Goal: Task Accomplishment & Management: Manage account settings

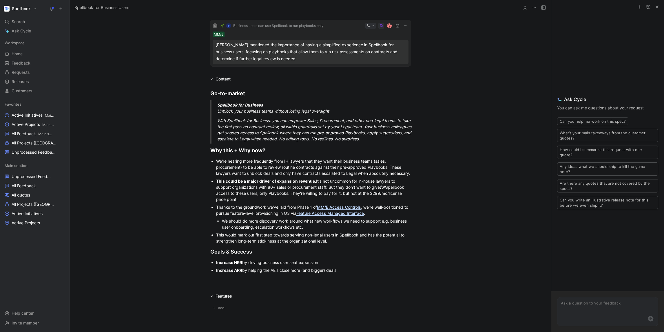
scroll to position [426, 0]
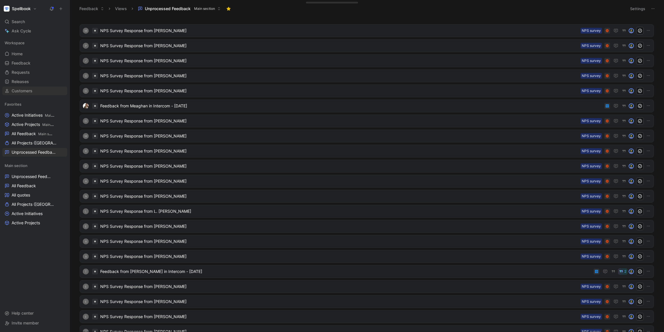
click at [26, 88] on span "Customers" at bounding box center [22, 91] width 21 height 6
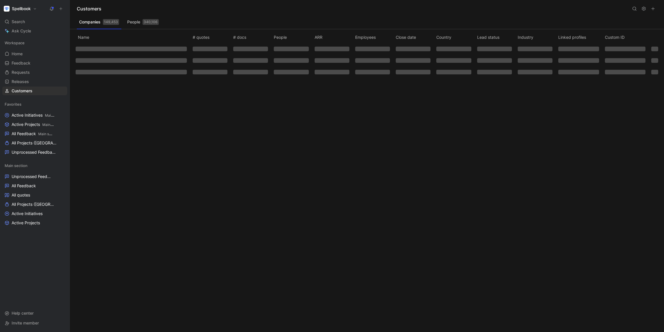
click at [634, 6] on icon at bounding box center [634, 8] width 5 height 5
type input "Calm"
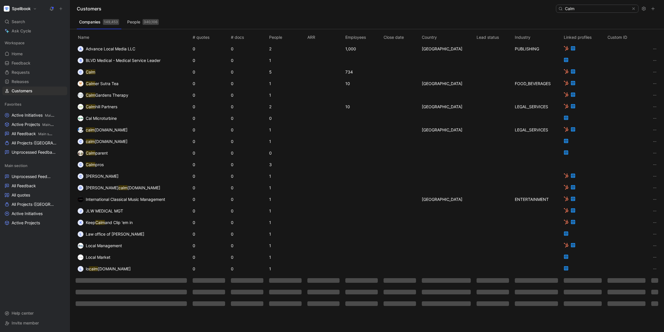
click at [93, 74] on span "Calm" at bounding box center [91, 72] width 10 height 7
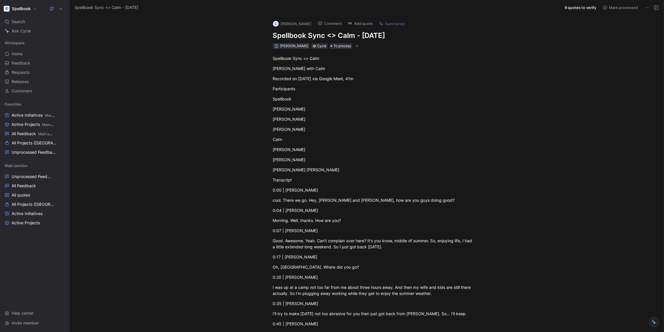
click at [583, 7] on button "9 quotes to verify" at bounding box center [580, 7] width 37 height 8
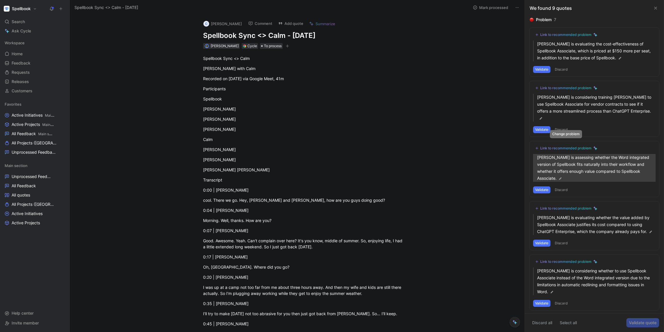
click at [576, 160] on p "Scott Tang is assessing whether the Word integrated version of Spellbook fits n…" at bounding box center [596, 168] width 118 height 28
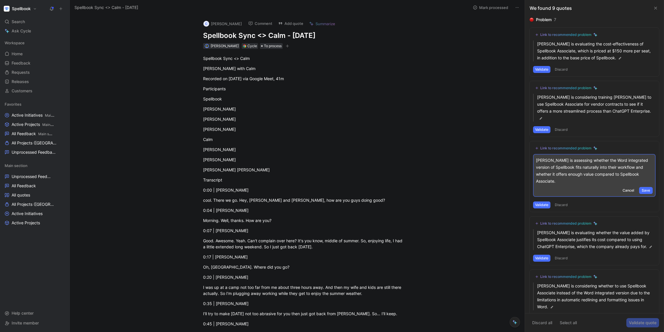
click at [623, 188] on span "Cancel" at bounding box center [628, 191] width 12 height 6
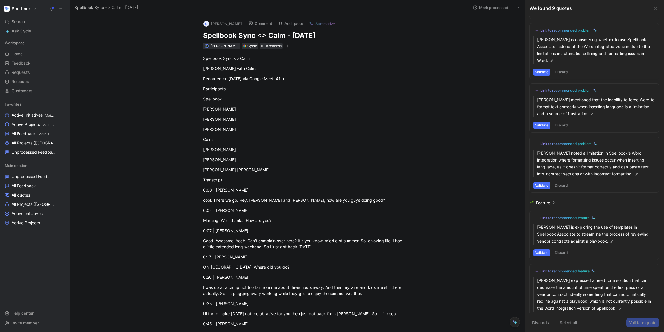
scroll to position [275, 0]
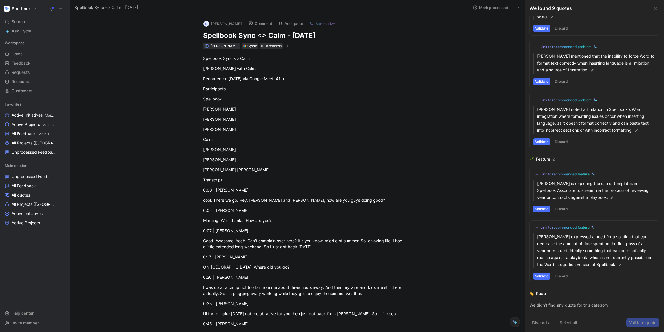
click at [516, 319] on button at bounding box center [514, 322] width 10 height 10
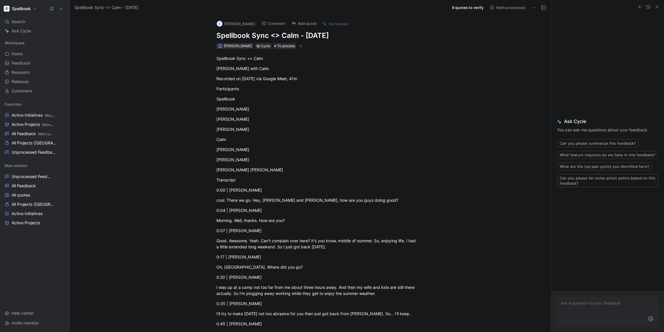
click at [591, 307] on textarea at bounding box center [607, 306] width 100 height 18
type textarea "What d"
type textarea "What did Scott say about giving access to a teammate to Spellbook?"
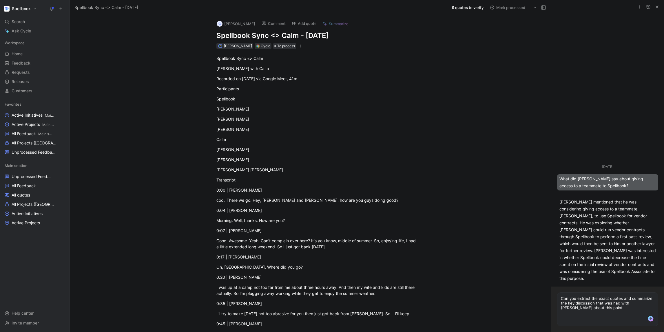
type textarea "Can you extract the exact quotes and summarize the key discussion that was had …"
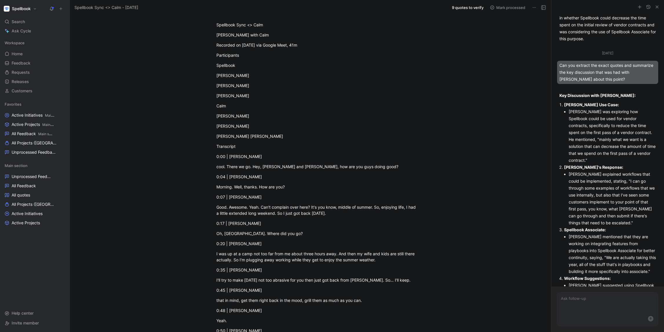
scroll to position [46, 0]
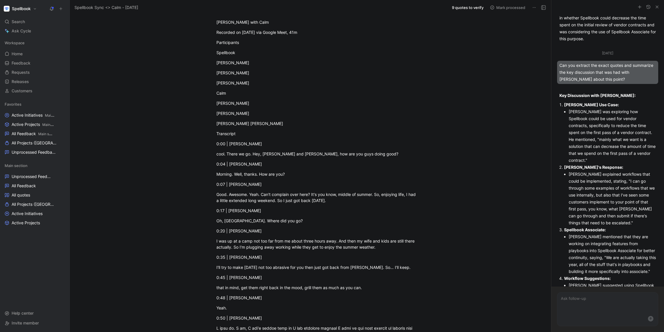
click at [343, 167] on div "0:04 | Scott" at bounding box center [316, 164] width 200 height 6
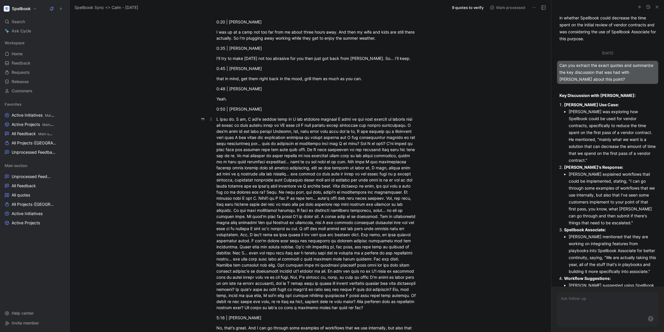
click at [300, 179] on div at bounding box center [316, 213] width 200 height 195
click at [256, 170] on div at bounding box center [316, 213] width 200 height 195
click at [268, 183] on div at bounding box center [316, 213] width 200 height 195
drag, startPoint x: 228, startPoint y: 173, endPoint x: 382, endPoint y: 185, distance: 154.0
click at [382, 185] on div at bounding box center [316, 213] width 200 height 195
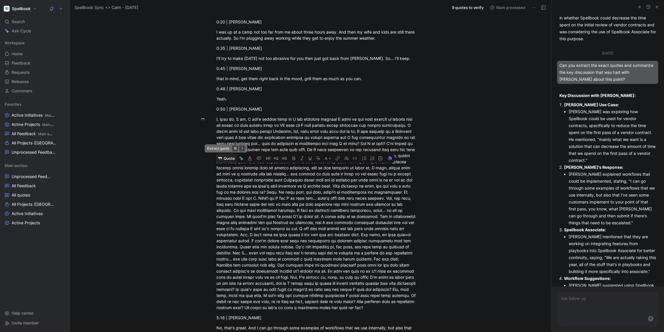
click at [226, 163] on button "Quote" at bounding box center [226, 158] width 21 height 9
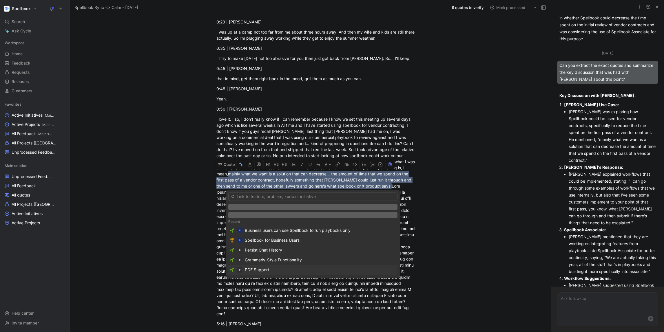
scroll to position [0, 0]
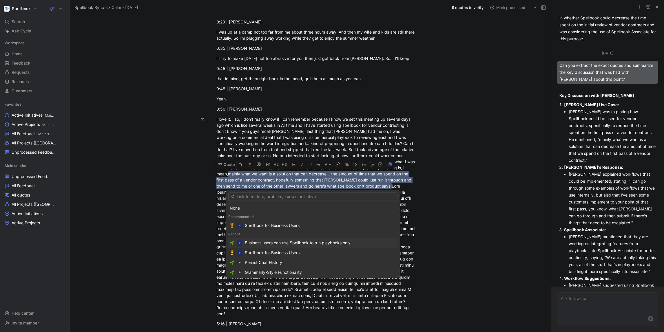
click at [289, 243] on div "Business users can use Spellbook to run playbooks only" at bounding box center [298, 243] width 106 height 7
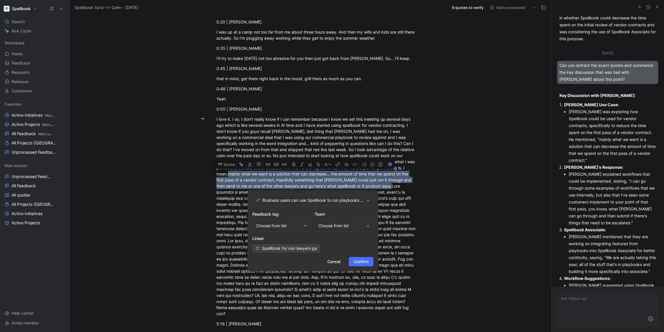
click at [270, 226] on div "Choose from list" at bounding box center [278, 225] width 45 height 7
click at [355, 235] on h2 "Linear" at bounding box center [312, 238] width 121 height 7
click at [351, 225] on div "Choose from list" at bounding box center [340, 225] width 45 height 7
click at [338, 258] on div "MM/E" at bounding box center [345, 259] width 43 height 7
click at [342, 225] on div "MM/E" at bounding box center [340, 225] width 45 height 7
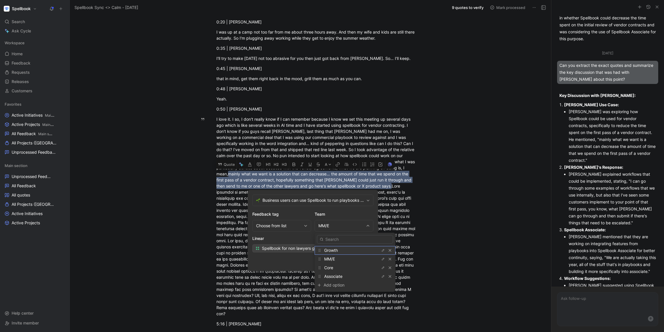
click at [333, 251] on span "Growth" at bounding box center [331, 250] width 14 height 5
click at [364, 262] on span "Confirm" at bounding box center [361, 261] width 15 height 7
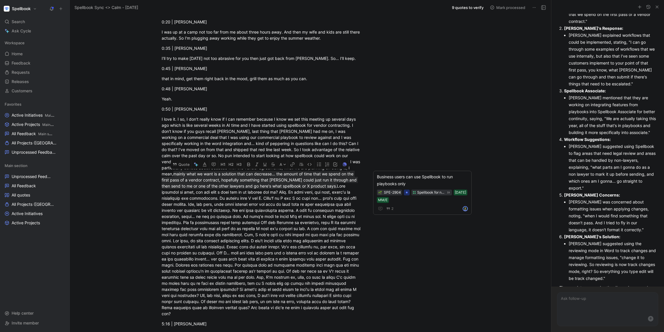
scroll to position [231, 0]
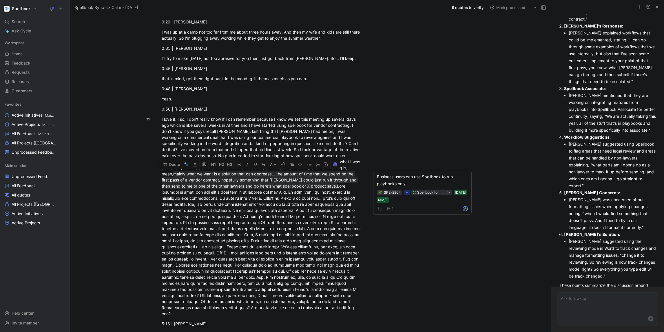
click at [584, 306] on textarea at bounding box center [607, 304] width 100 height 22
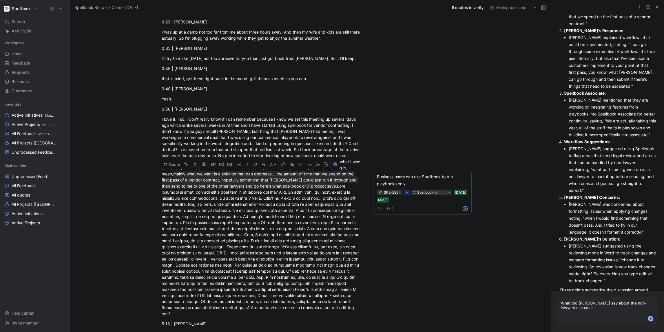
type textarea "What did Dan say about the non-lawyers use case?"
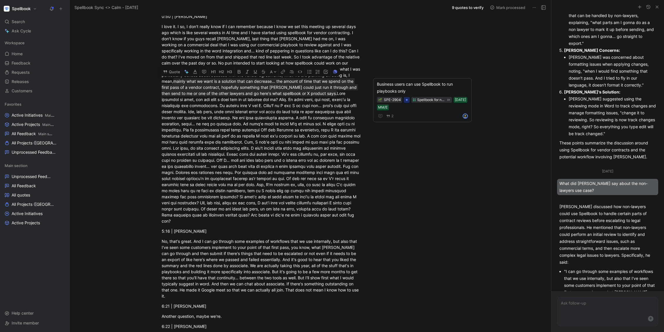
scroll to position [420, 0]
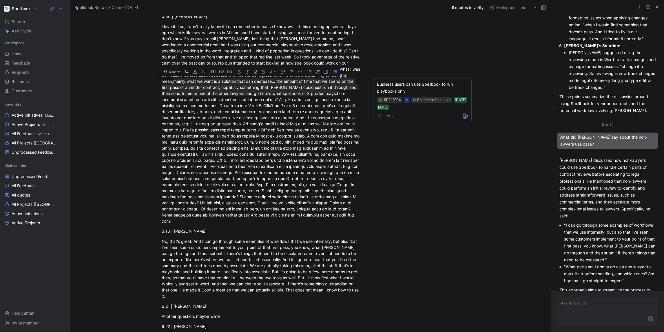
click at [657, 6] on use "button" at bounding box center [657, 7] width 2 height 2
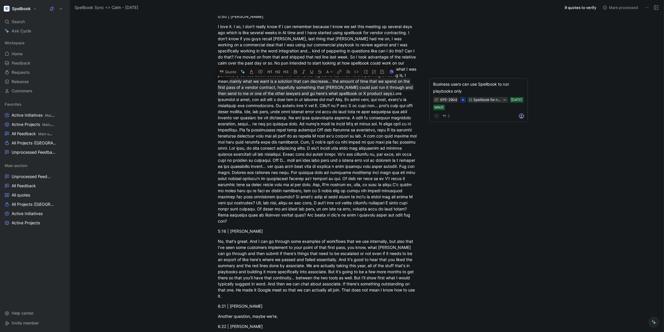
click at [569, 7] on button "9 quotes to verify" at bounding box center [580, 7] width 37 height 8
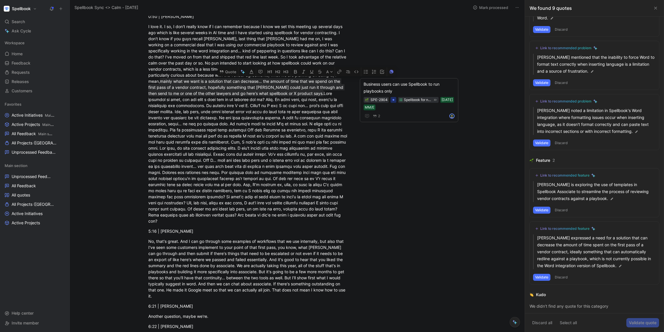
scroll to position [275, 0]
click at [568, 227] on div "Link to recommended feature" at bounding box center [564, 227] width 49 height 5
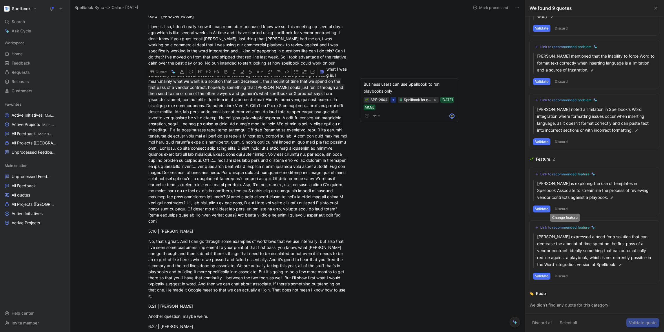
click at [561, 227] on div "Link to recommended feature" at bounding box center [564, 227] width 49 height 5
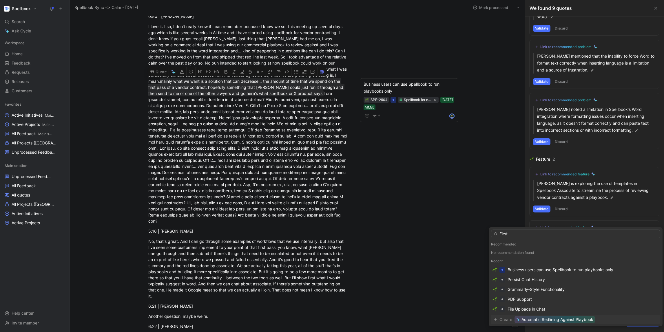
type input "First"
click at [516, 236] on input "text" at bounding box center [575, 234] width 169 height 9
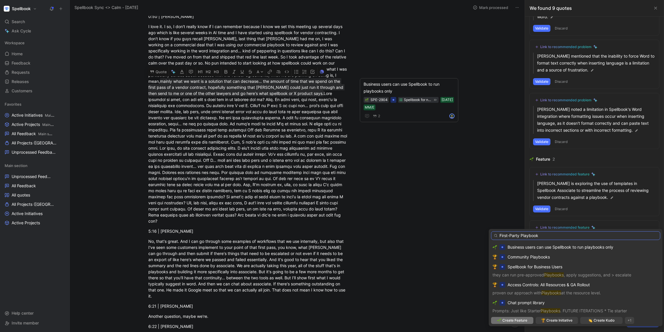
type input "First-Party Playbooks"
click at [560, 322] on span "Create Initiative" at bounding box center [559, 321] width 26 height 6
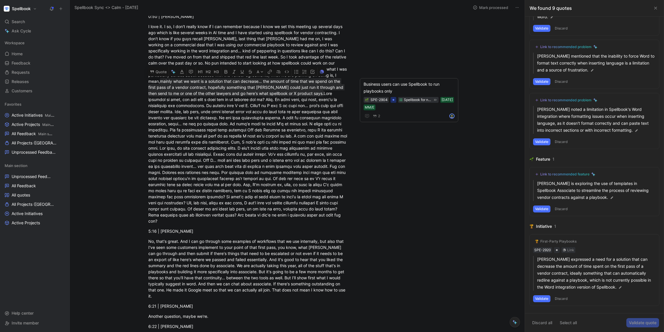
click at [543, 300] on button "Validate" at bounding box center [541, 298] width 17 height 7
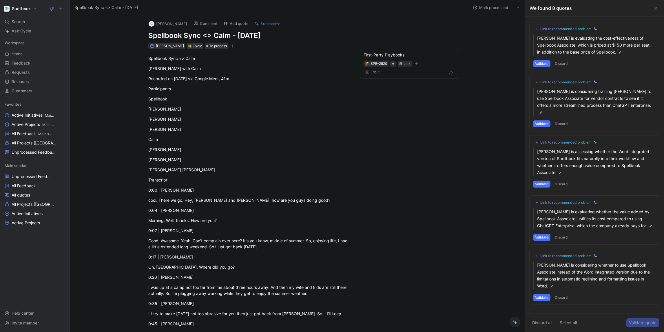
scroll to position [0, 0]
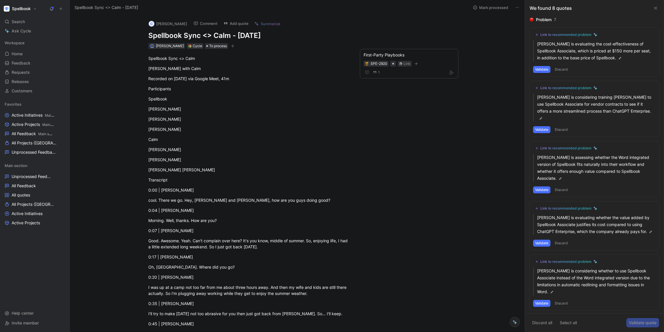
click at [655, 8] on use at bounding box center [655, 8] width 2 height 2
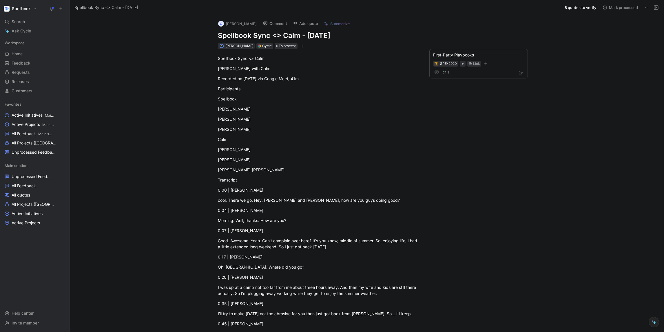
click at [26, 11] on h1 "Spellbook" at bounding box center [21, 8] width 19 height 5
click at [27, 56] on div "Workspace settings G then S" at bounding box center [39, 59] width 71 height 9
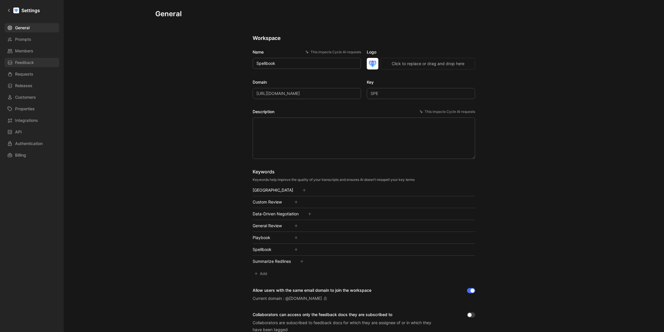
click at [25, 65] on span "Feedback" at bounding box center [24, 62] width 19 height 7
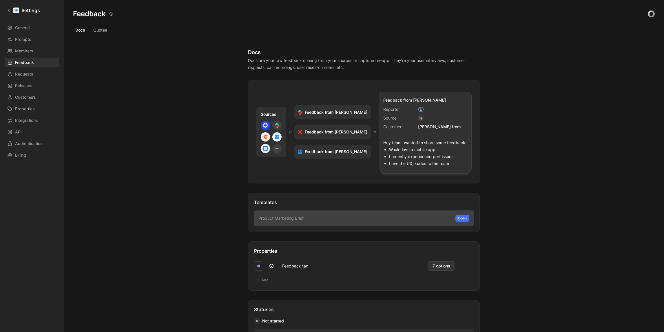
click at [99, 26] on button "Quotes" at bounding box center [100, 29] width 19 height 9
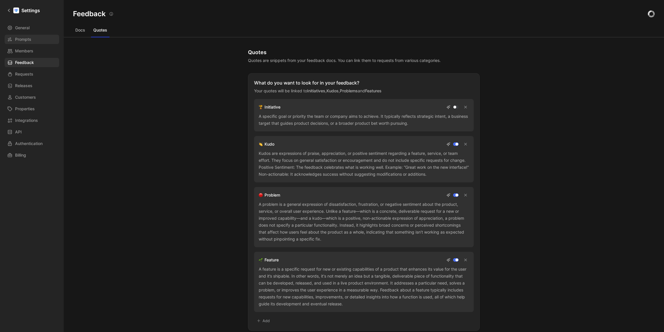
click at [32, 43] on link "Prompts" at bounding box center [32, 39] width 54 height 9
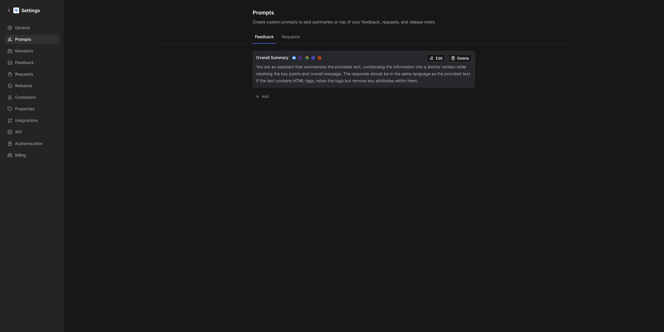
click at [296, 36] on button "Requests" at bounding box center [290, 38] width 23 height 11
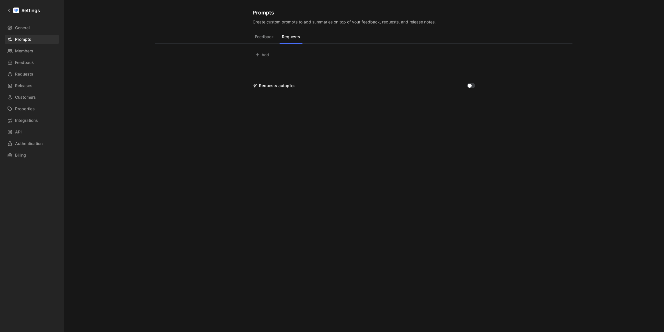
click at [260, 35] on button "Feedback" at bounding box center [264, 38] width 23 height 11
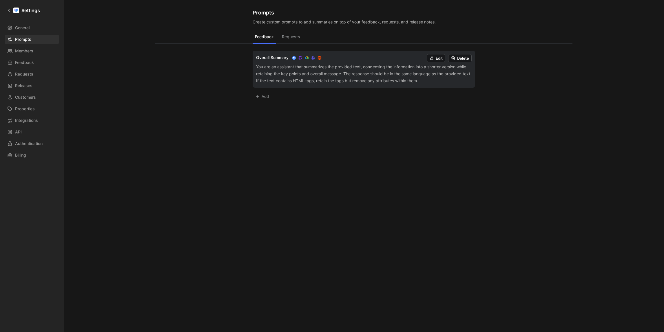
click at [366, 77] on div "You are an assistant that summarizes the provided text, condensing the informat…" at bounding box center [363, 73] width 215 height 21
click at [396, 79] on div "You are an assistant that summarizes the provided text, condensing the informat…" at bounding box center [363, 73] width 215 height 21
click at [261, 98] on button "Add" at bounding box center [262, 96] width 19 height 8
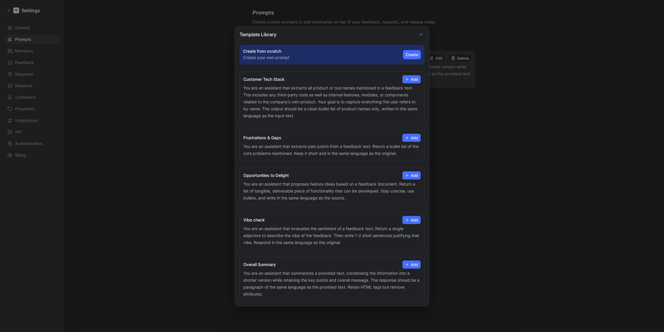
click at [419, 34] on icon "Close" at bounding box center [421, 34] width 4 height 4
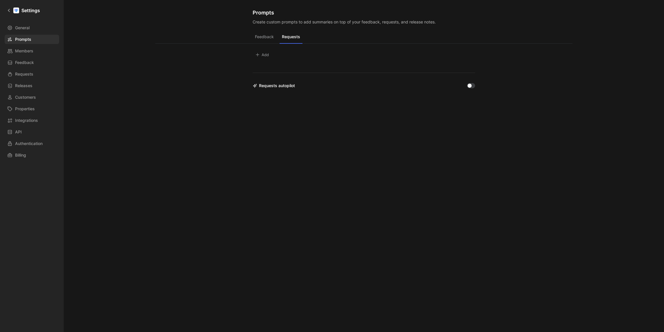
click at [292, 36] on button "Requests" at bounding box center [290, 38] width 23 height 11
click at [275, 32] on div "Prompts Create custom prompts to add summaries on top of your feedback, request…" at bounding box center [363, 161] width 417 height 323
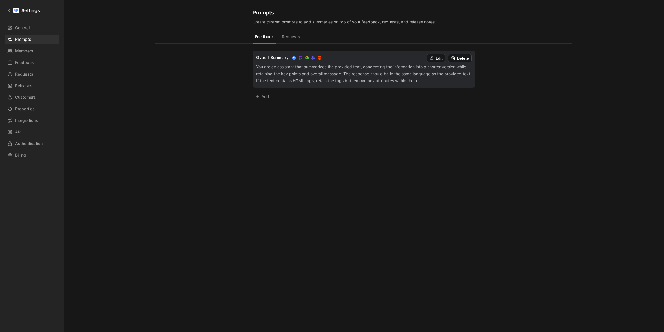
click at [264, 35] on button "Feedback" at bounding box center [264, 38] width 23 height 11
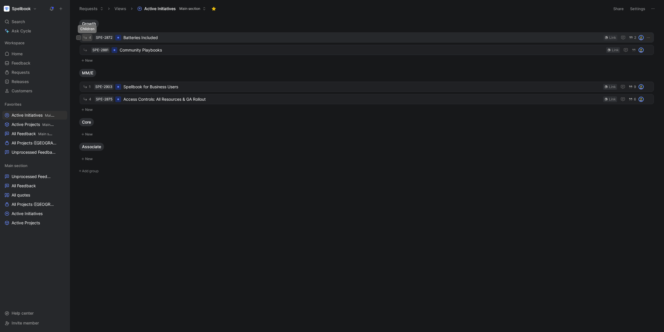
click at [89, 36] on span "4" at bounding box center [90, 37] width 2 height 3
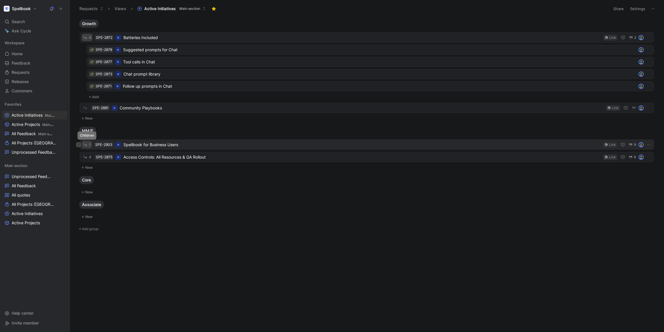
click at [90, 146] on span "1" at bounding box center [90, 144] width 2 height 3
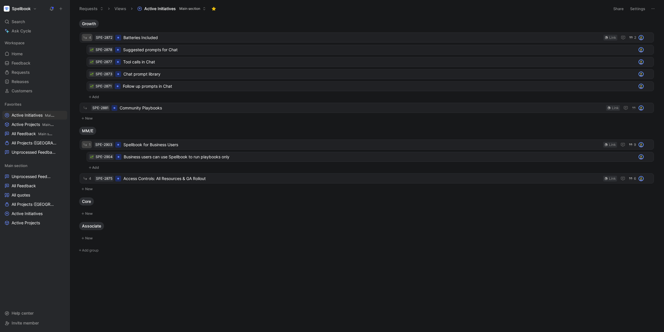
click at [85, 173] on ul "1 SPE-2903 Spellbook for Business Users Link 9 SPE-2904 Business users can use …" at bounding box center [367, 163] width 574 height 46
click at [90, 179] on span "4" at bounding box center [90, 178] width 2 height 3
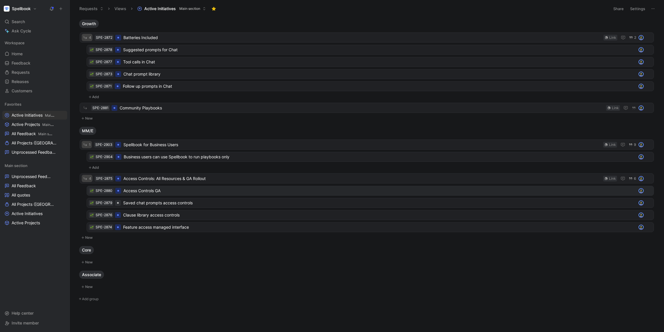
click at [178, 191] on span "Access Controls GA" at bounding box center [378, 190] width 510 height 7
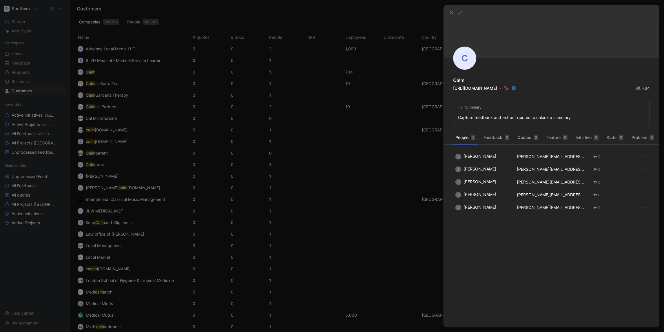
click at [19, 4] on div at bounding box center [332, 166] width 664 height 332
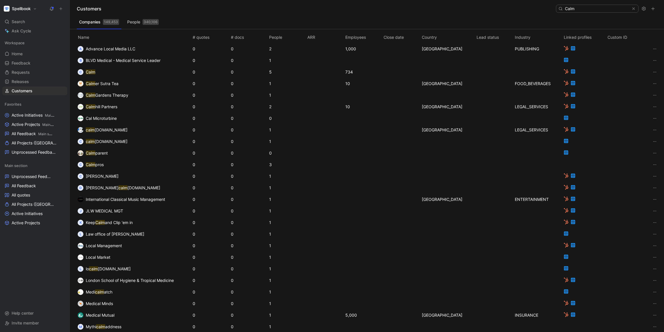
click at [20, 9] on div at bounding box center [332, 166] width 664 height 332
click at [24, 5] on button "Spellbook" at bounding box center [20, 9] width 36 height 8
click at [26, 55] on div "Workspace settings G then S" at bounding box center [39, 59] width 71 height 9
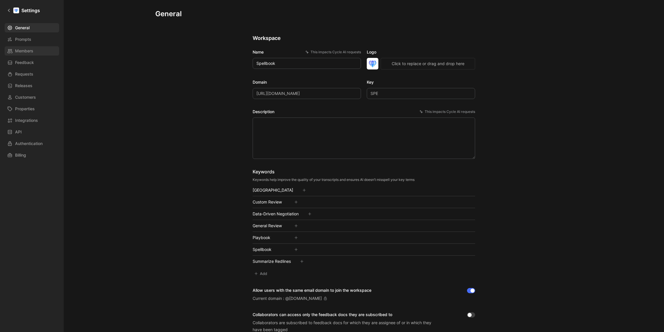
click at [26, 54] on span "Members" at bounding box center [24, 50] width 18 height 7
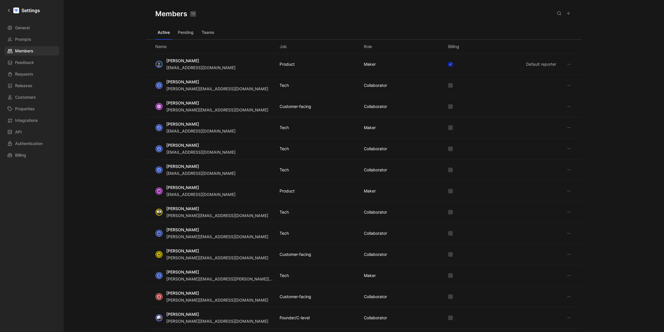
scroll to position [64, 0]
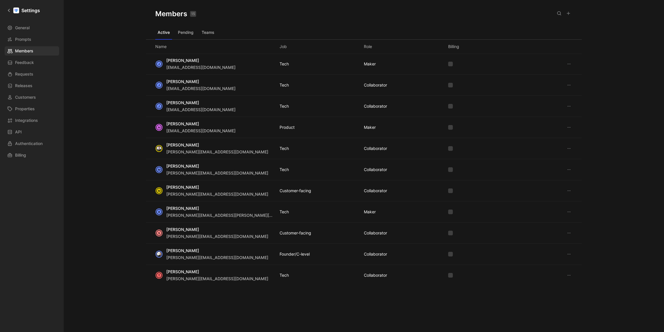
click at [569, 12] on icon at bounding box center [568, 13] width 5 height 5
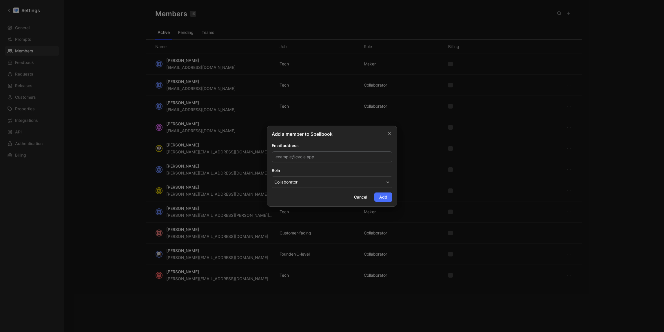
click at [308, 160] on input "email" at bounding box center [332, 156] width 120 height 11
type input "bunmi@spellbook.legal"
click at [294, 177] on button "Collaborator" at bounding box center [332, 182] width 120 height 12
click at [384, 200] on span "Add" at bounding box center [383, 197] width 8 height 7
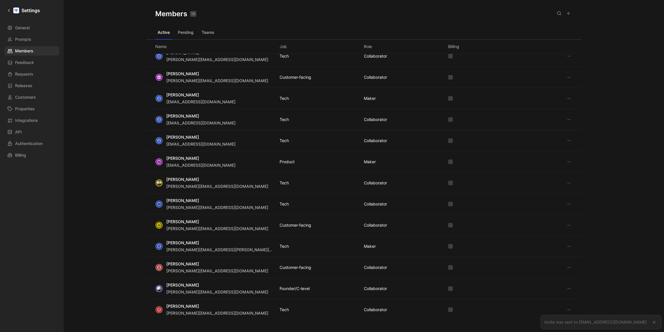
scroll to position [0, 0]
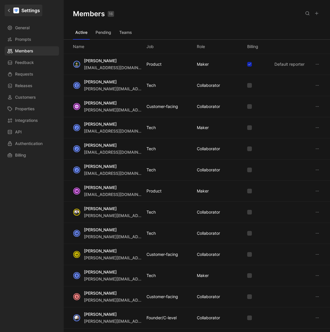
click at [8, 10] on icon at bounding box center [9, 10] width 4 height 4
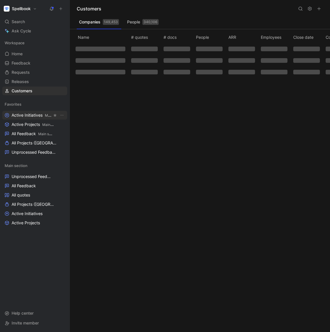
click at [25, 114] on span "Active Initiatives Main section" at bounding box center [32, 115] width 41 height 6
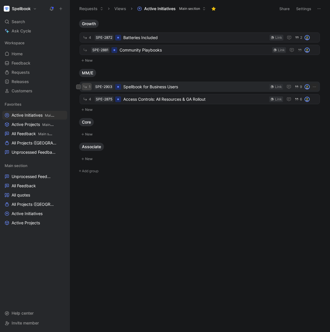
click at [88, 86] on button "1" at bounding box center [87, 86] width 10 height 7
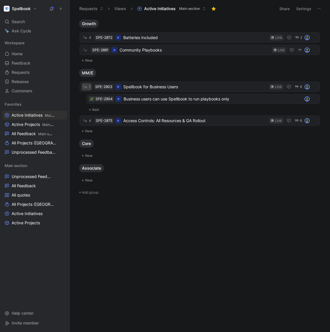
click at [86, 113] on div "SPE-2904 Business users can use Spellbook to run playbooks only Add" at bounding box center [200, 103] width 240 height 19
click at [88, 123] on button "4" at bounding box center [87, 120] width 11 height 7
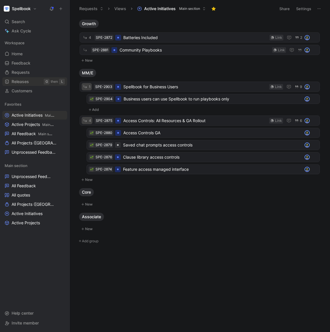
click at [24, 84] on span "Releases" at bounding box center [20, 82] width 17 height 6
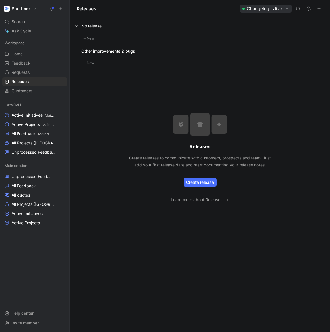
click at [189, 161] on p "Create releases to communicate with customers, prospects and team. Just add you…" at bounding box center [200, 162] width 145 height 14
drag, startPoint x: 189, startPoint y: 161, endPoint x: 211, endPoint y: 161, distance: 22.3
click at [189, 161] on p "Create releases to communicate with customers, prospects and team. Just add you…" at bounding box center [200, 162] width 145 height 14
click at [211, 161] on p "Create releases to communicate with customers, prospects and team. Just add you…" at bounding box center [200, 162] width 145 height 14
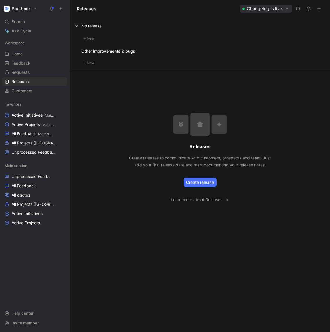
click at [186, 160] on p "Create releases to communicate with customers, prospects and team. Just add you…" at bounding box center [200, 162] width 145 height 14
drag, startPoint x: 186, startPoint y: 160, endPoint x: 200, endPoint y: 159, distance: 14.8
click at [186, 160] on p "Create releases to communicate with customers, prospects and team. Just add you…" at bounding box center [200, 162] width 145 height 14
click at [200, 159] on p "Create releases to communicate with customers, prospects and team. Just add you…" at bounding box center [200, 162] width 145 height 14
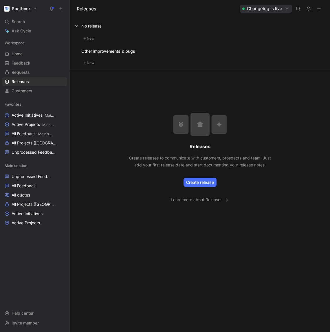
click at [182, 160] on p "Create releases to communicate with customers, prospects and team. Just add you…" at bounding box center [200, 162] width 145 height 14
drag, startPoint x: 181, startPoint y: 160, endPoint x: 199, endPoint y: 164, distance: 18.1
click at [182, 160] on p "Create releases to communicate with customers, prospects and team. Just add you…" at bounding box center [200, 162] width 145 height 14
click at [199, 164] on p "Create releases to communicate with customers, prospects and team. Just add you…" at bounding box center [200, 162] width 145 height 14
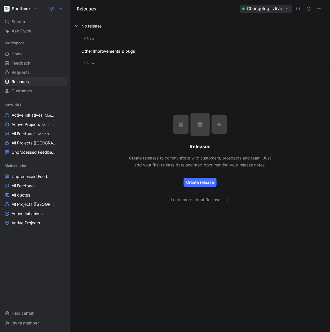
click at [285, 7] on icon "button" at bounding box center [287, 8] width 5 height 5
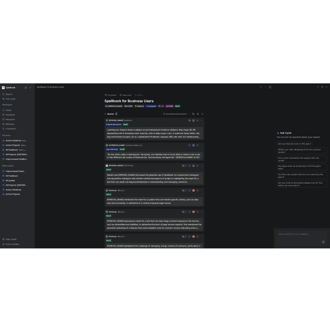
scroll to position [426, 0]
